Goal: Task Accomplishment & Management: Use online tool/utility

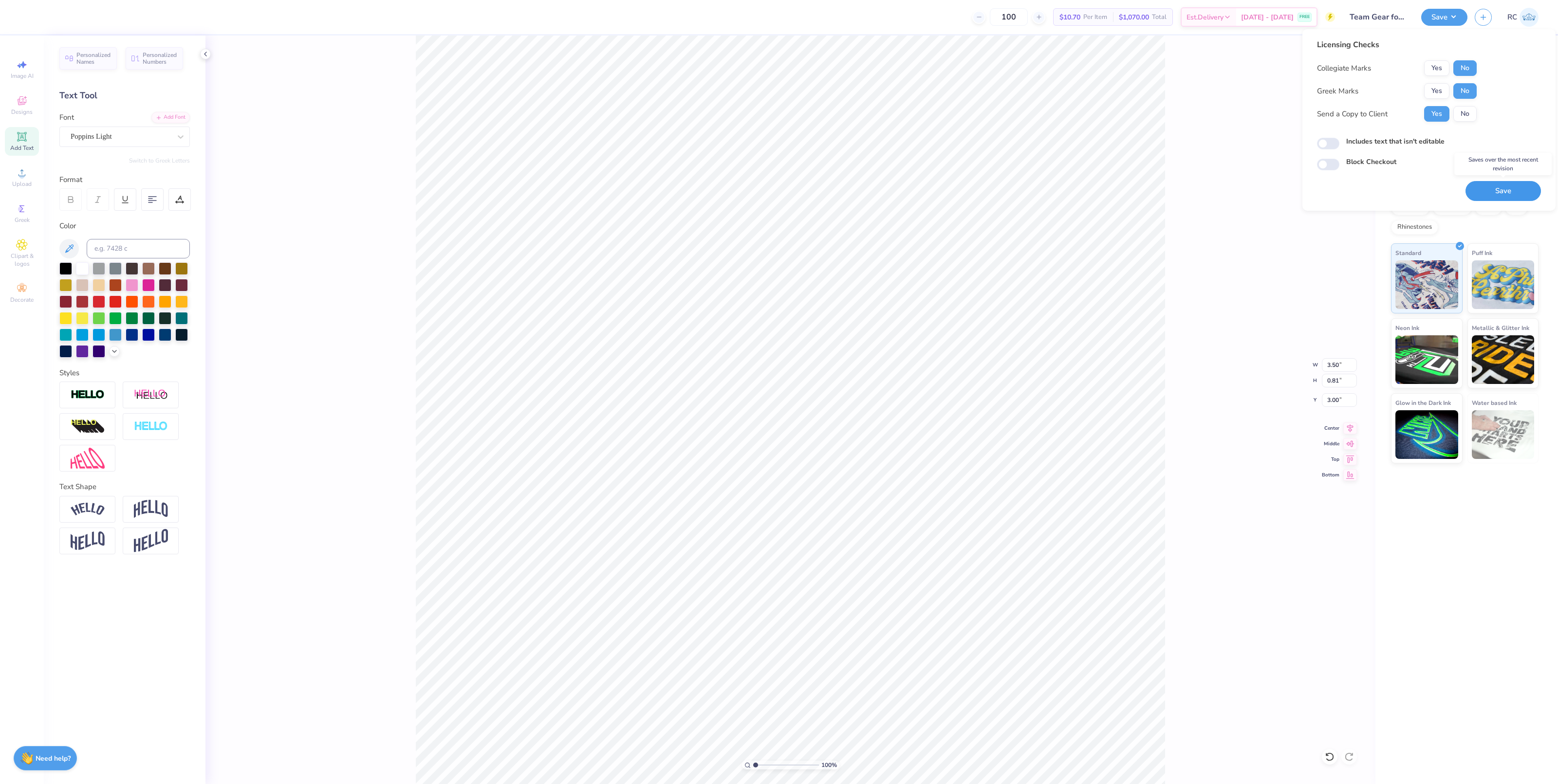
click at [1491, 192] on button "Save" at bounding box center [1503, 190] width 76 height 20
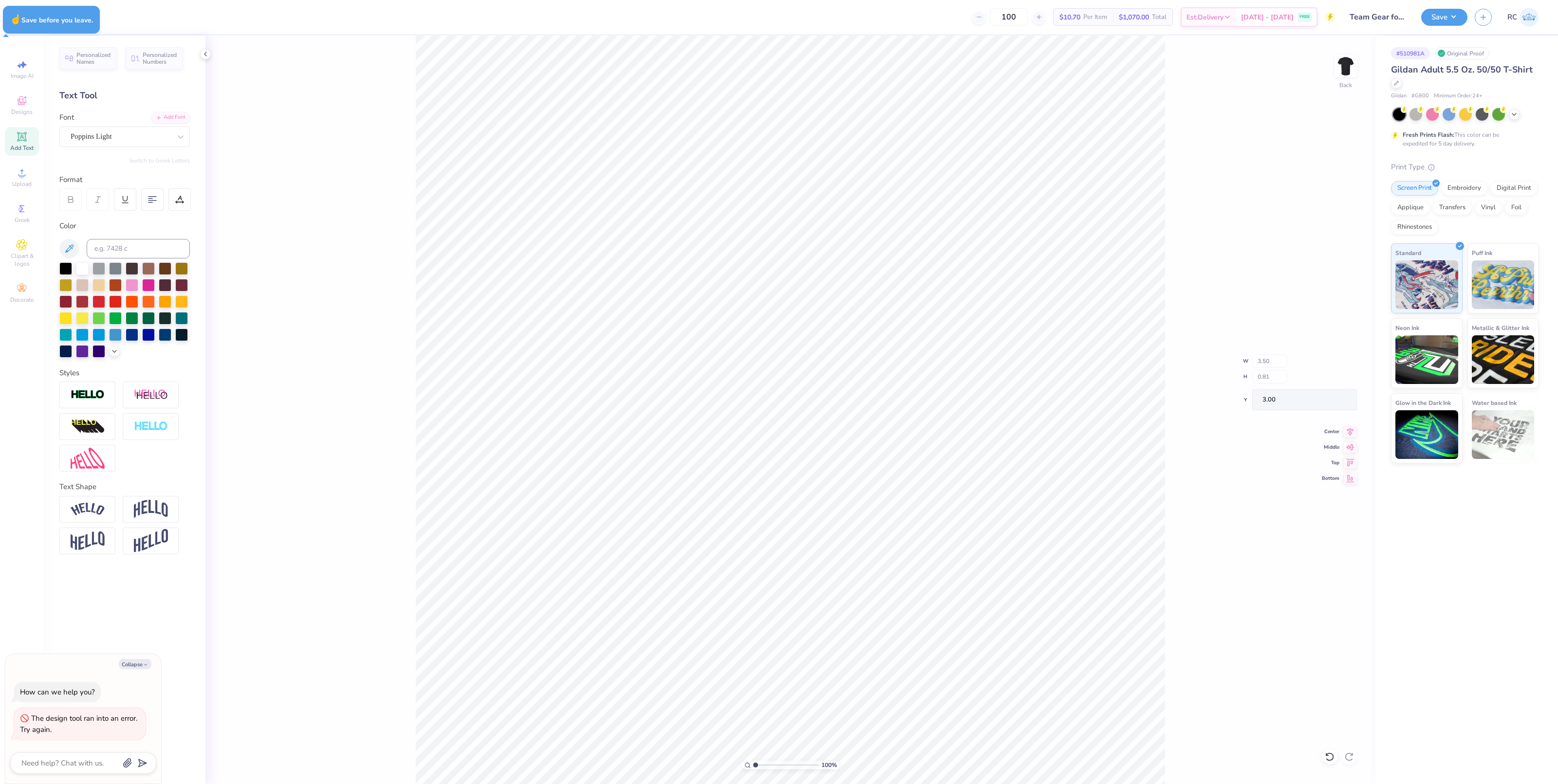
type textarea "x"
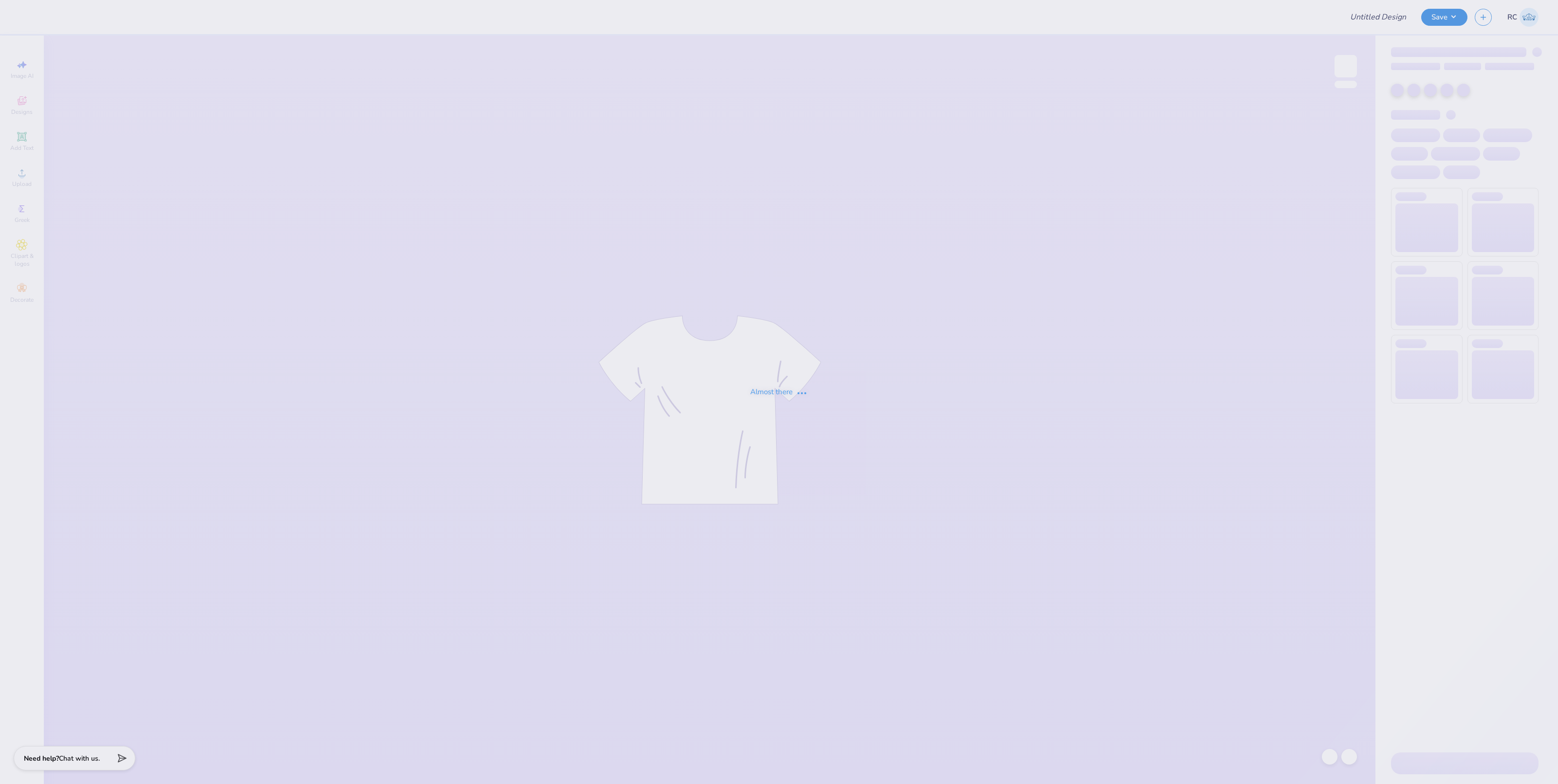
type input "Team Gear for Rove!"
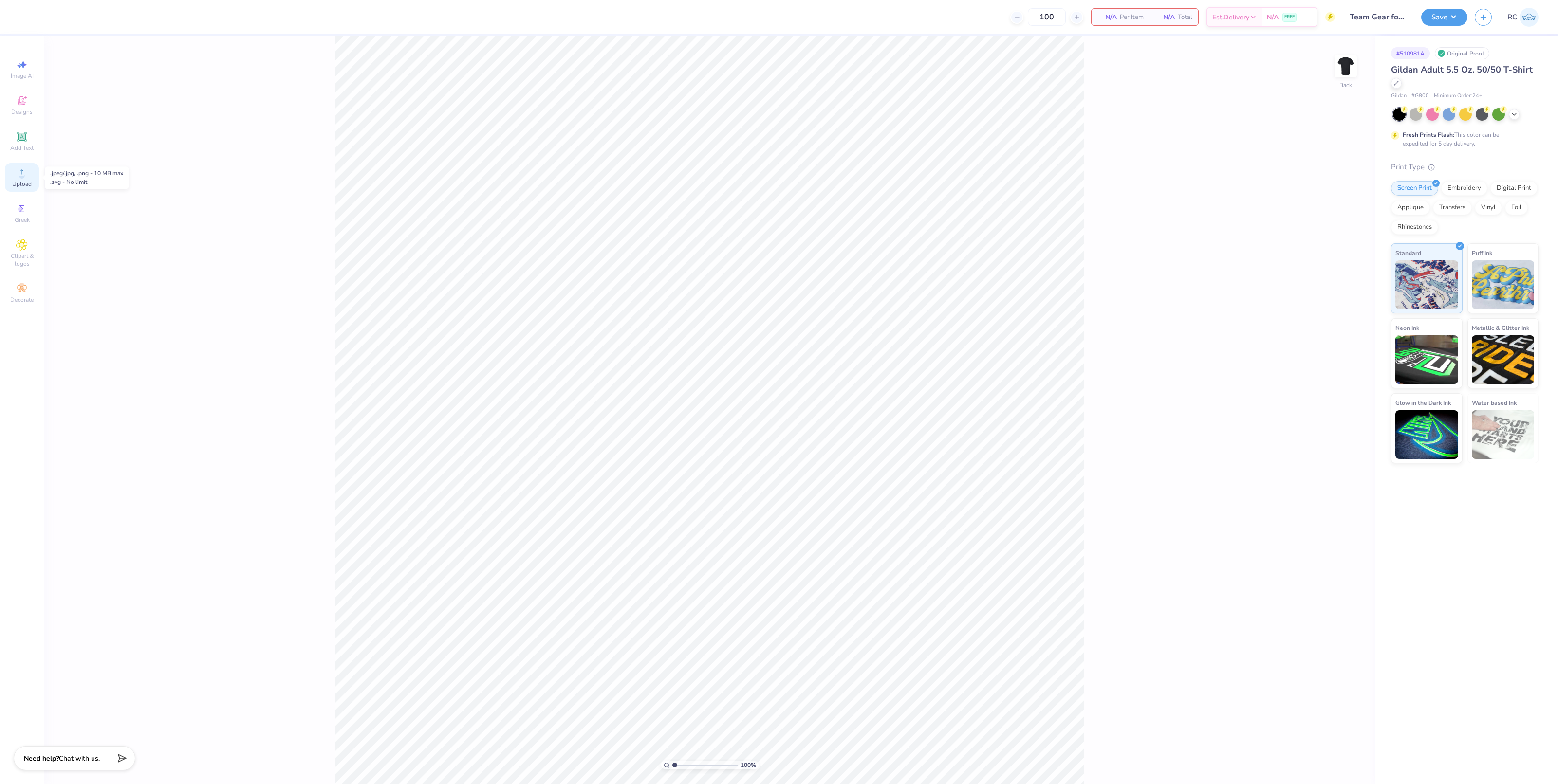
click at [17, 173] on icon at bounding box center [22, 172] width 11 height 11
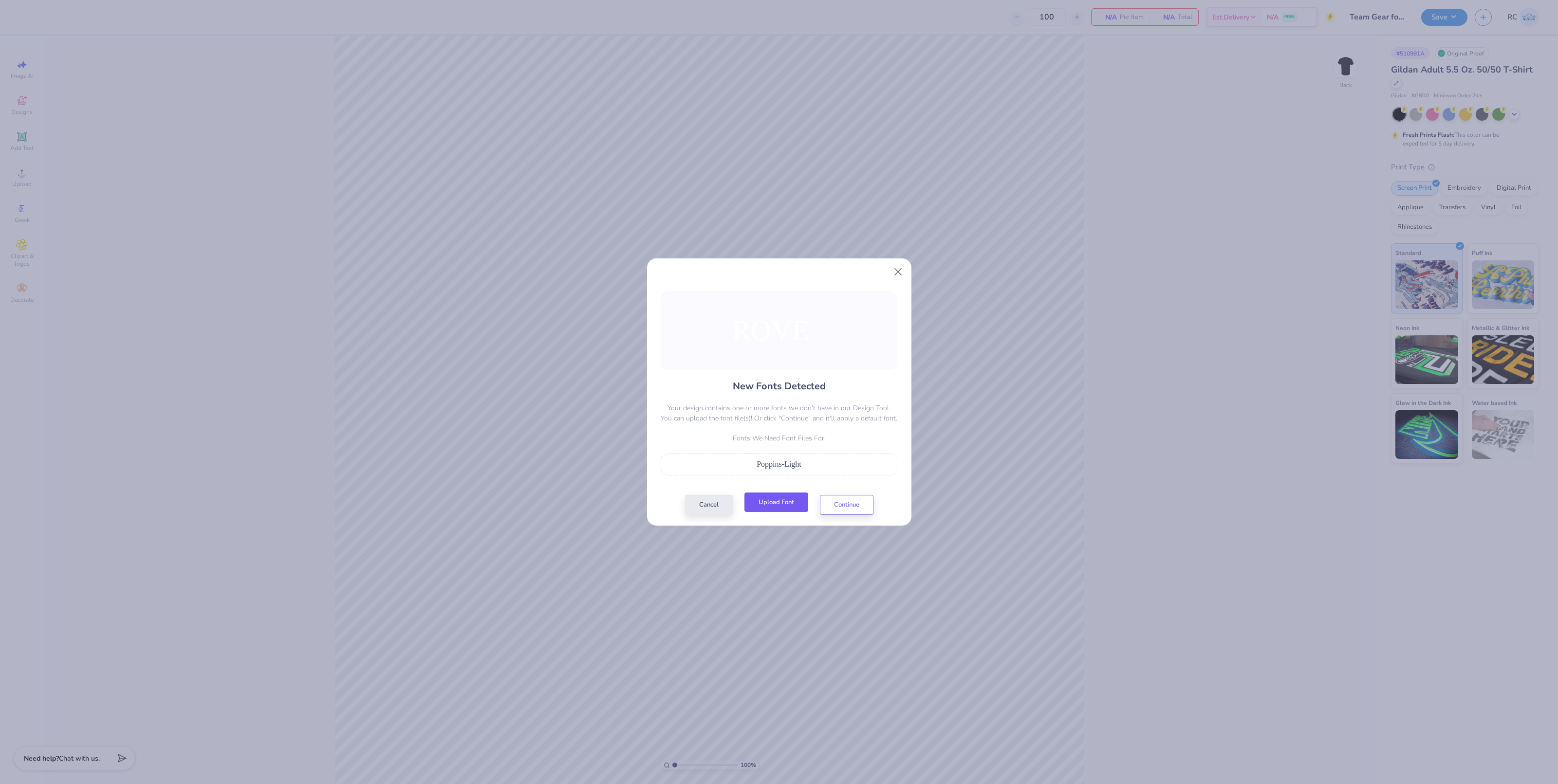
click at [778, 503] on button "Upload Font" at bounding box center [776, 502] width 64 height 20
click at [840, 504] on button "Continue" at bounding box center [847, 502] width 54 height 20
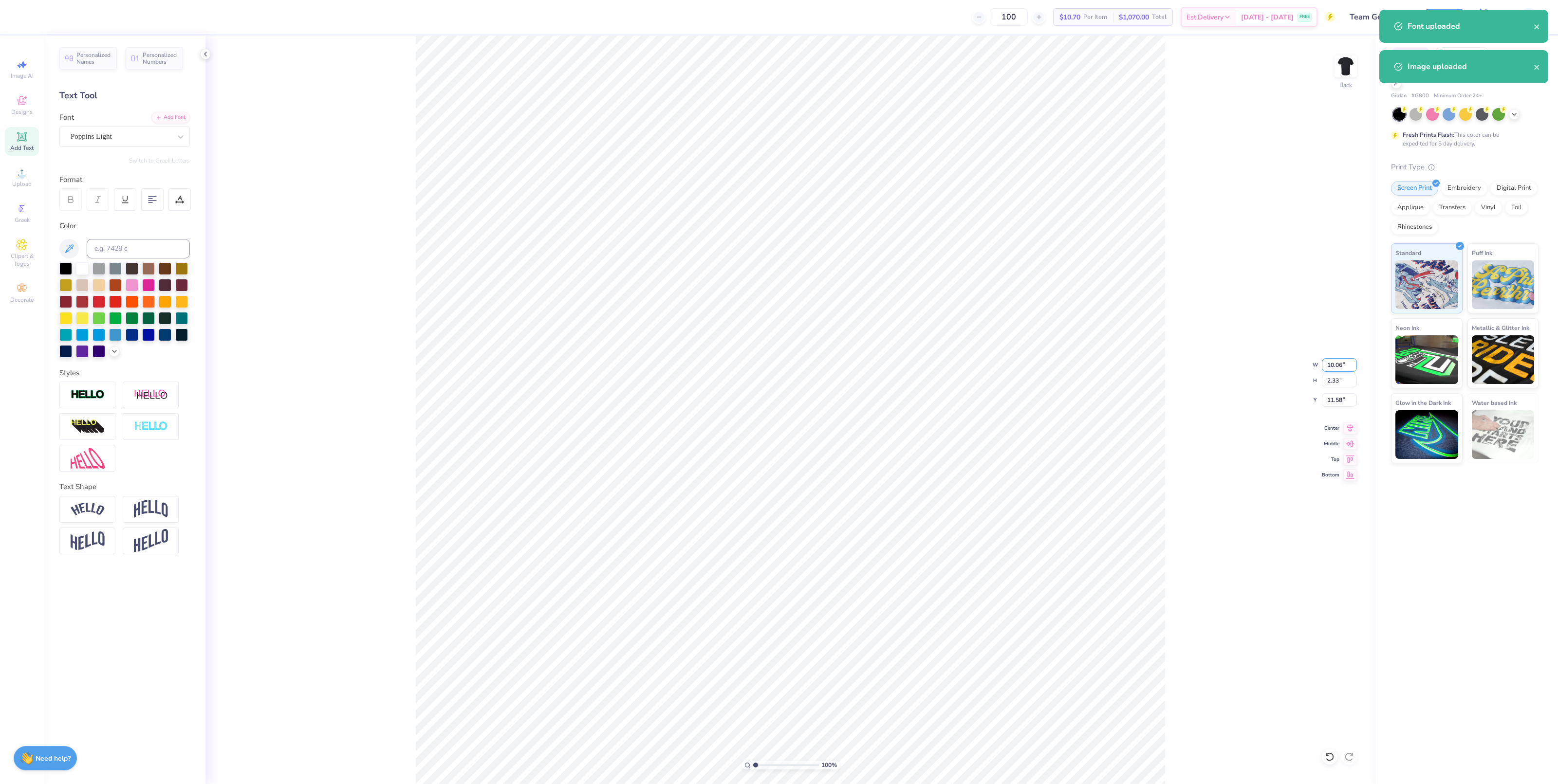
click at [1340, 371] on input "10.06" at bounding box center [1340, 364] width 35 height 14
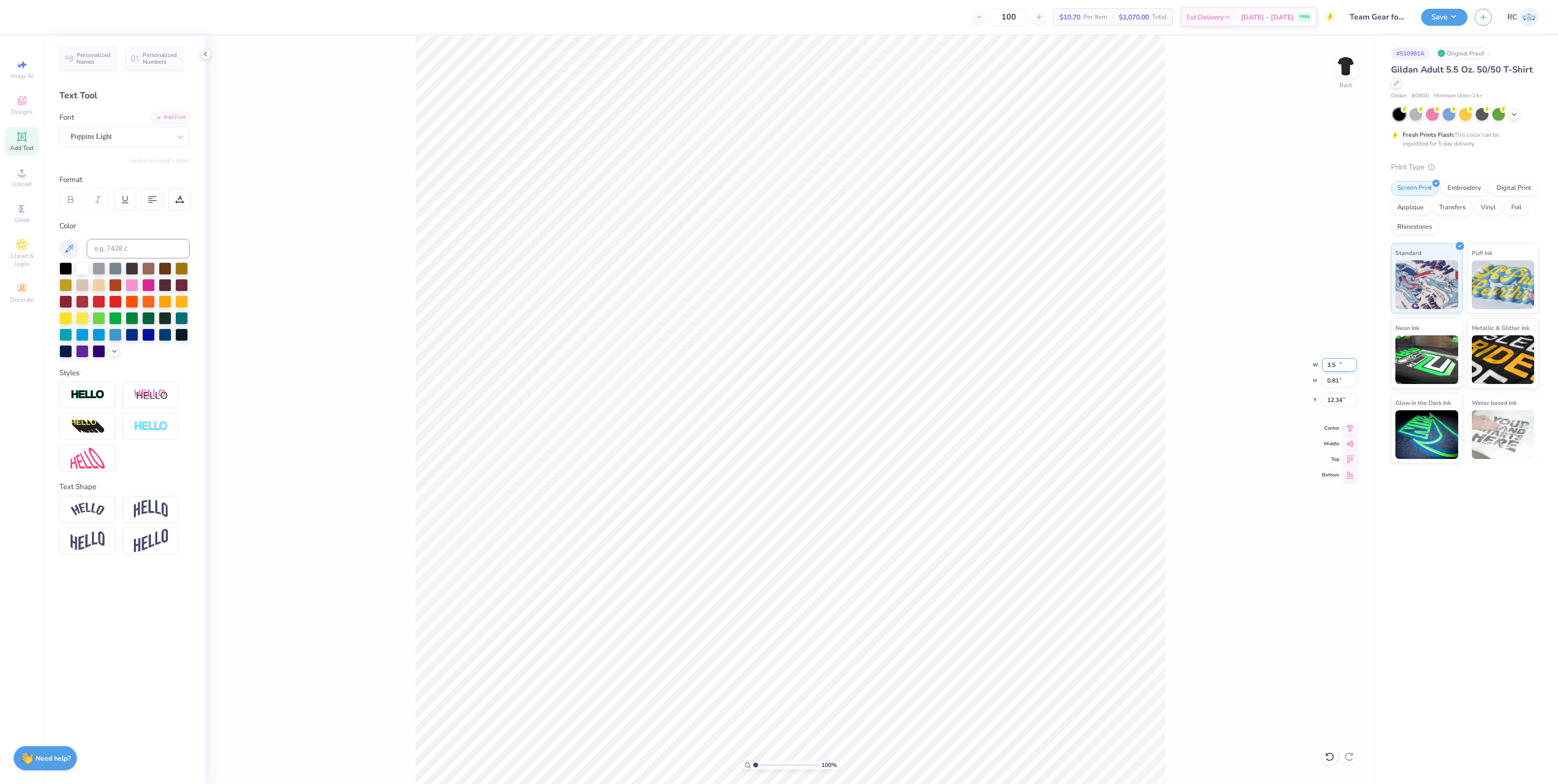
type input "3.50"
type input "0.81"
click at [1339, 406] on input "12.34" at bounding box center [1340, 400] width 35 height 14
type input "3.00"
click at [1455, 8] on button "Save" at bounding box center [1444, 16] width 46 height 17
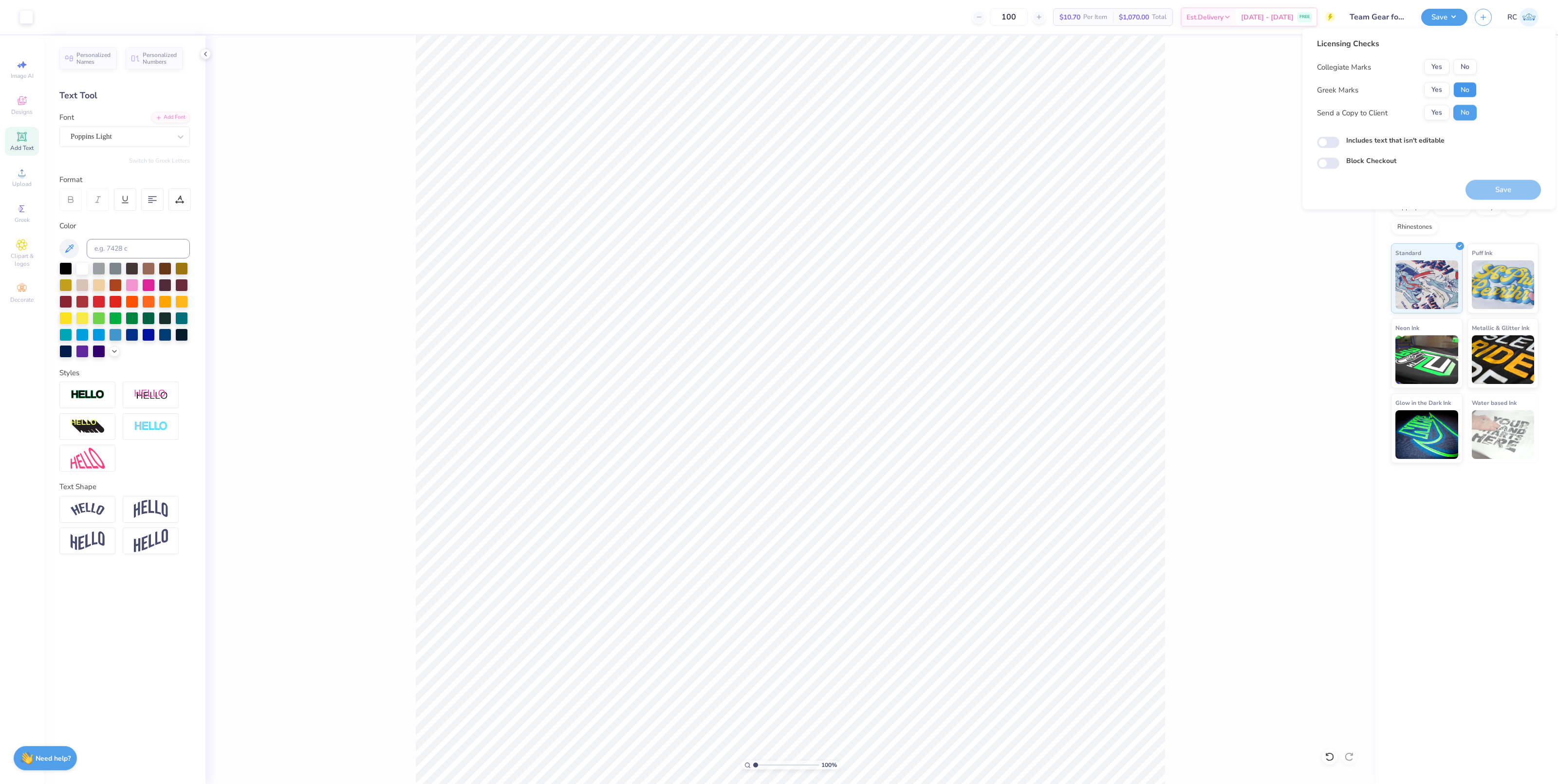
click at [1468, 90] on button "No" at bounding box center [1465, 90] width 24 height 16
click at [1468, 66] on button "No" at bounding box center [1465, 67] width 24 height 16
click at [1442, 107] on button "Yes" at bounding box center [1437, 113] width 25 height 16
click at [1266, 238] on div "100 % Back" at bounding box center [790, 410] width 1170 height 748
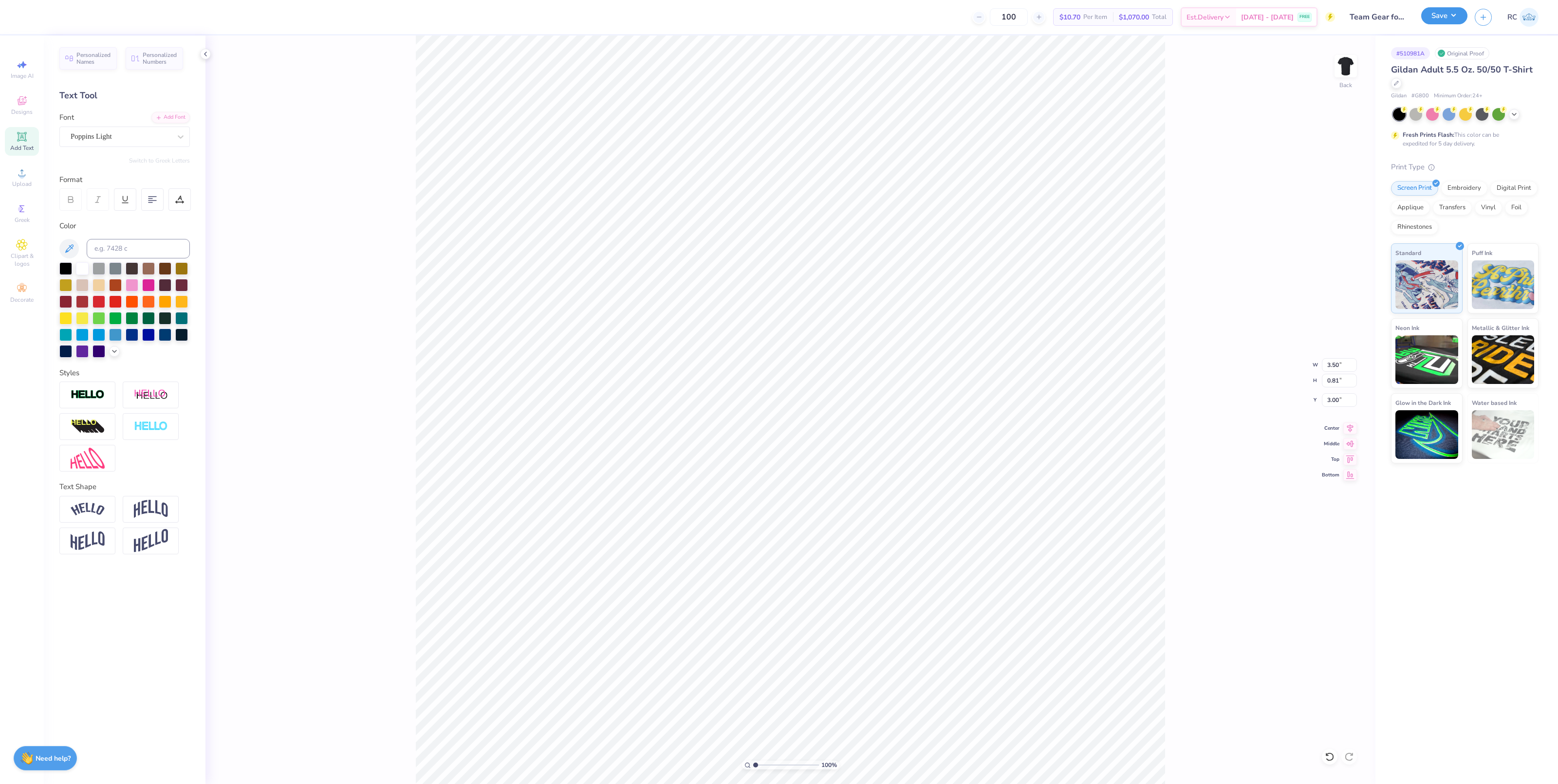
click at [1461, 18] on button "Save" at bounding box center [1444, 16] width 46 height 17
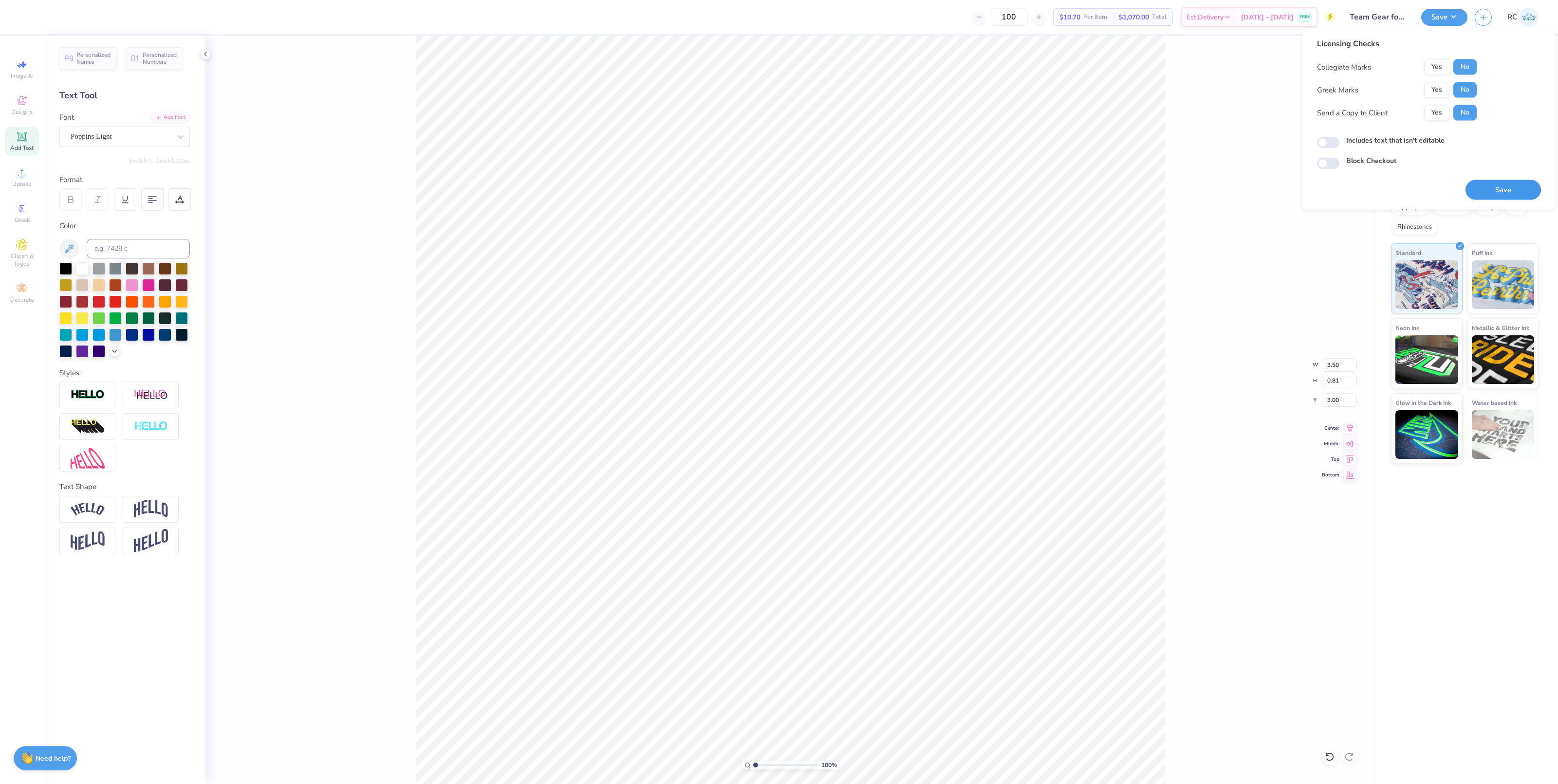
click at [1502, 181] on button "Save" at bounding box center [1503, 190] width 76 height 20
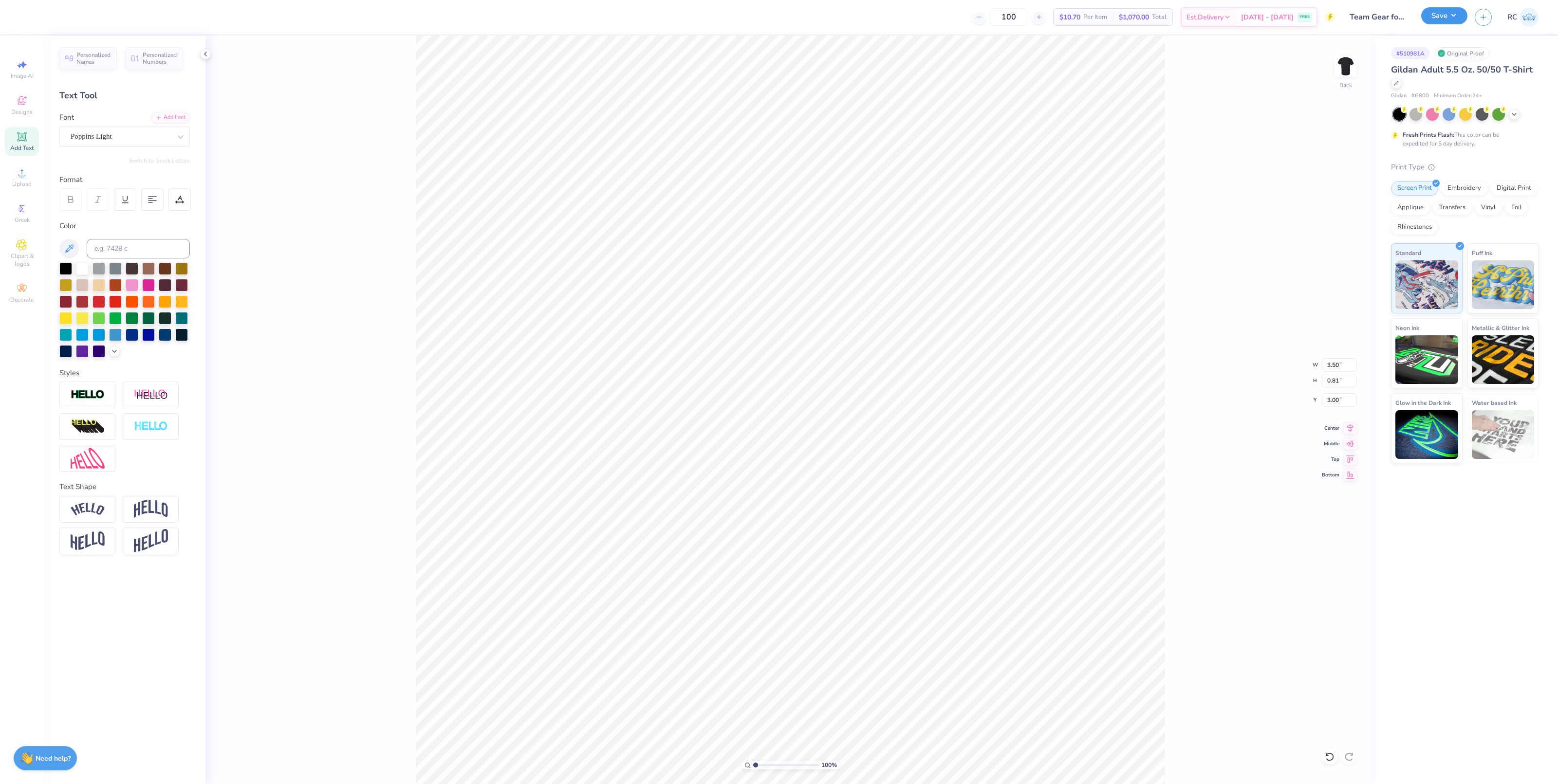
click at [1456, 21] on button "Save" at bounding box center [1444, 16] width 46 height 17
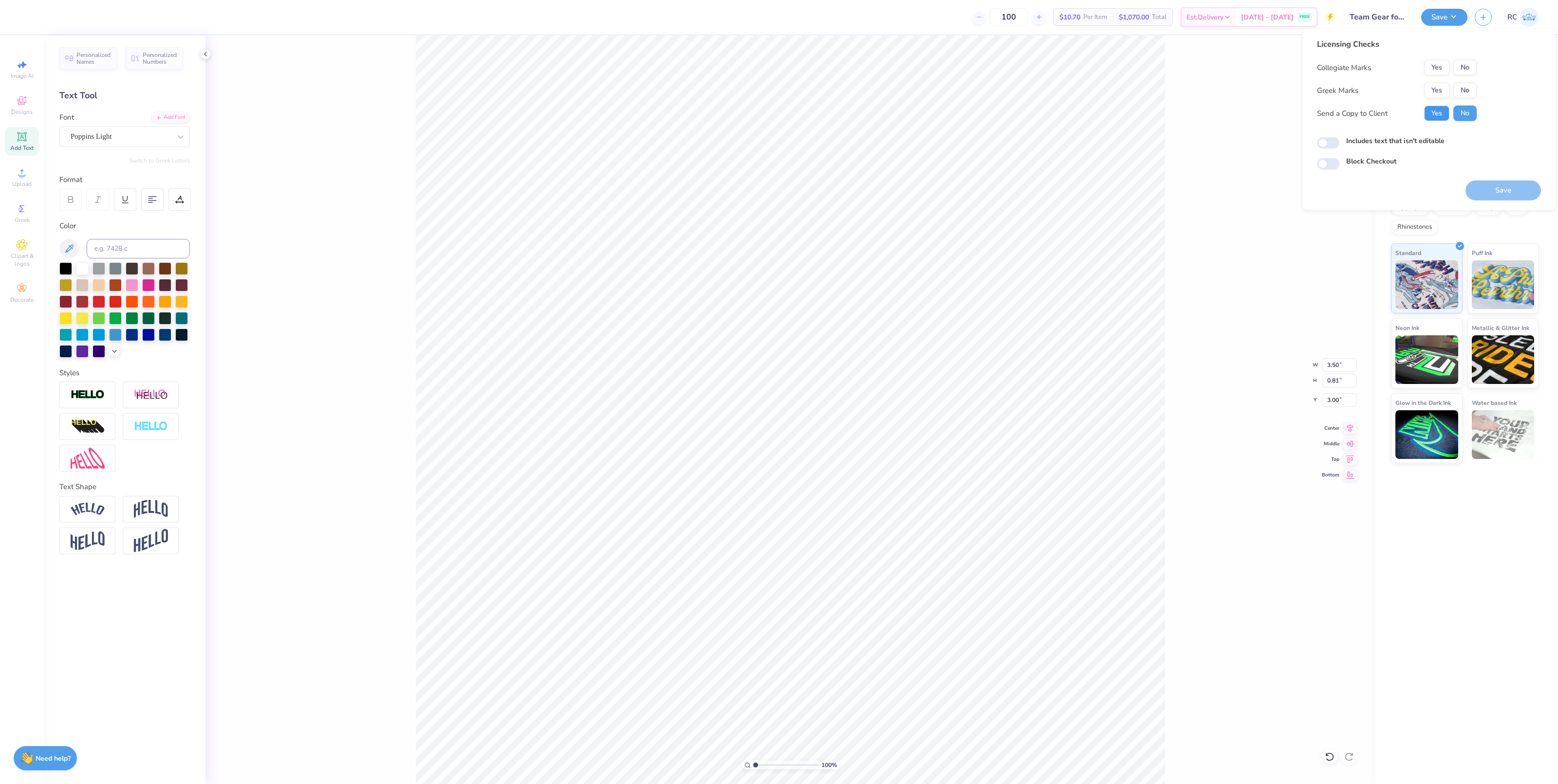
click at [1442, 108] on button "Yes" at bounding box center [1437, 114] width 25 height 16
drag, startPoint x: 1456, startPoint y: 90, endPoint x: 1467, endPoint y: 76, distance: 17.8
click at [1457, 90] on button "No" at bounding box center [1465, 91] width 24 height 16
click at [1469, 69] on button "No" at bounding box center [1465, 68] width 24 height 16
click at [1501, 191] on button "Save" at bounding box center [1503, 190] width 76 height 20
